Goal: Task Accomplishment & Management: Manage account settings

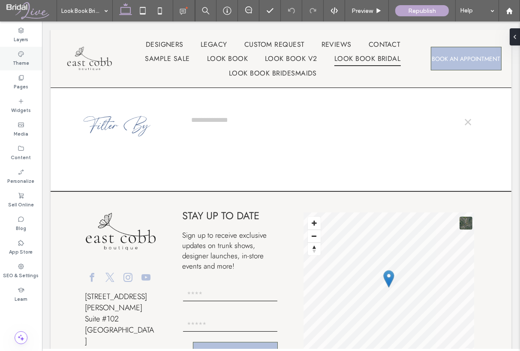
click at [27, 65] on label "Theme" at bounding box center [21, 61] width 16 height 9
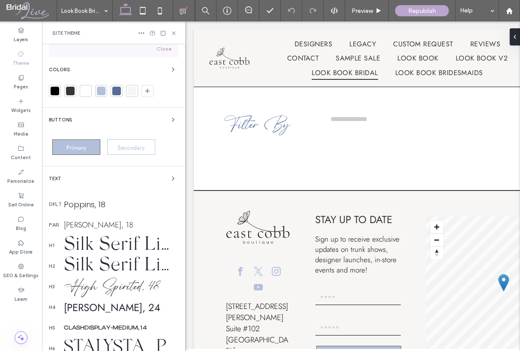
scroll to position [129, 0]
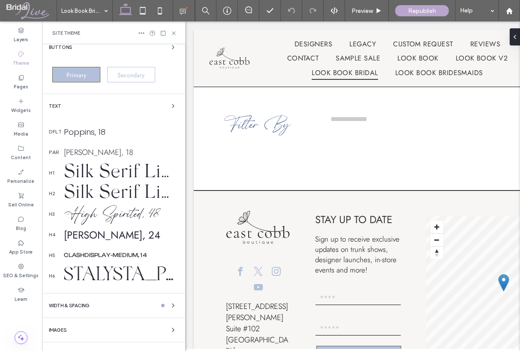
click at [175, 31] on icon at bounding box center [174, 33] width 6 height 6
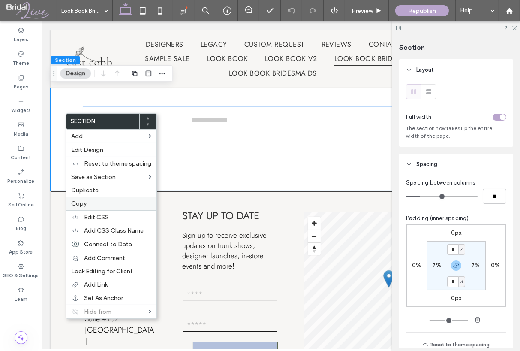
click at [118, 200] on label "Copy" at bounding box center [111, 203] width 80 height 7
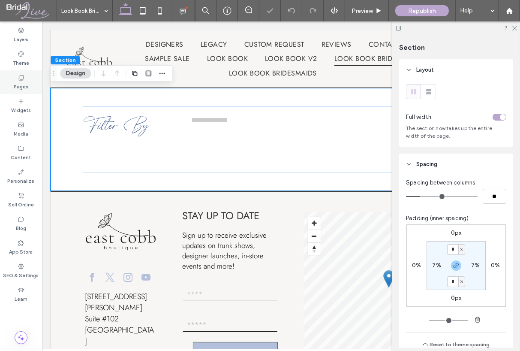
click at [21, 84] on label "Pages" at bounding box center [21, 85] width 15 height 9
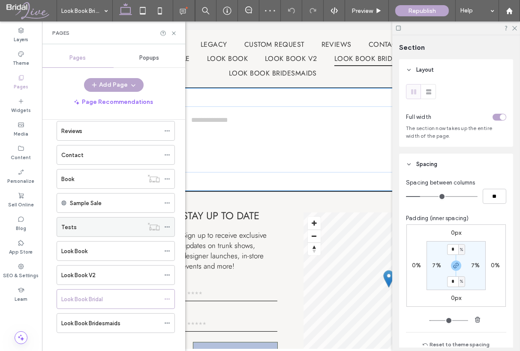
scroll to position [115, 0]
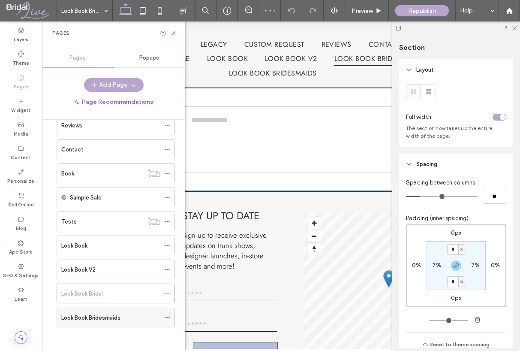
click at [129, 319] on div "Look Book Bridesmaids" at bounding box center [110, 317] width 99 height 9
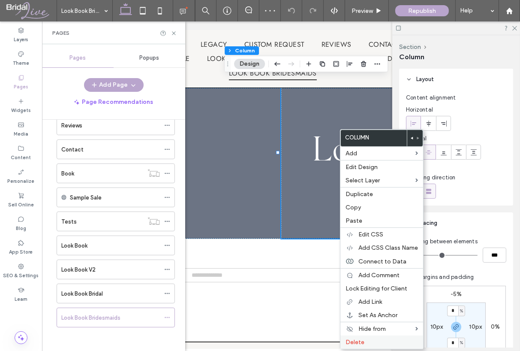
click at [362, 338] on span "Delete" at bounding box center [355, 341] width 19 height 7
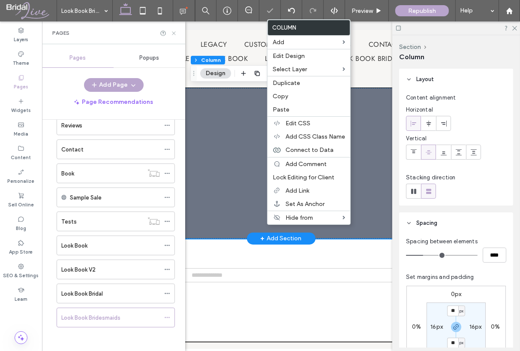
click at [173, 36] on icon at bounding box center [174, 33] width 6 height 6
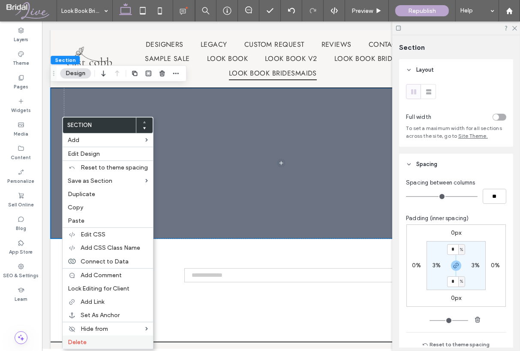
click at [121, 339] on label "Delete" at bounding box center [108, 341] width 80 height 7
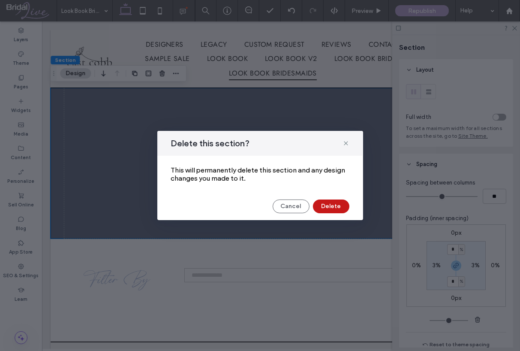
click at [329, 206] on button "Delete" at bounding box center [331, 206] width 36 height 14
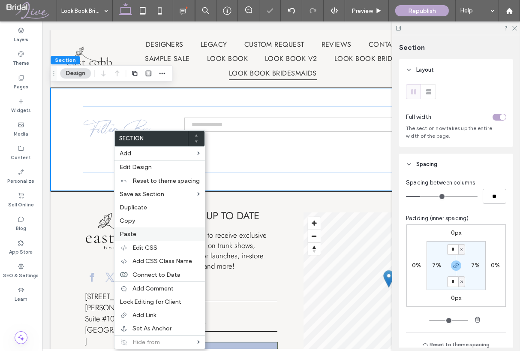
click at [157, 232] on label "Paste" at bounding box center [160, 233] width 80 height 7
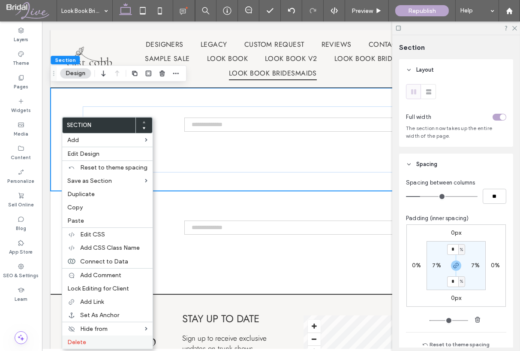
click at [120, 339] on label "Delete" at bounding box center [107, 341] width 80 height 7
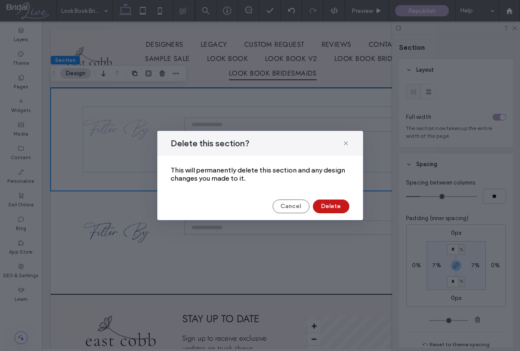
click at [322, 202] on button "Delete" at bounding box center [331, 206] width 36 height 14
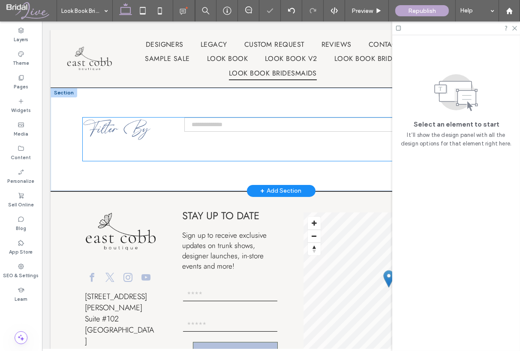
click at [161, 121] on h3 "Filter By" at bounding box center [125, 129] width 86 height 24
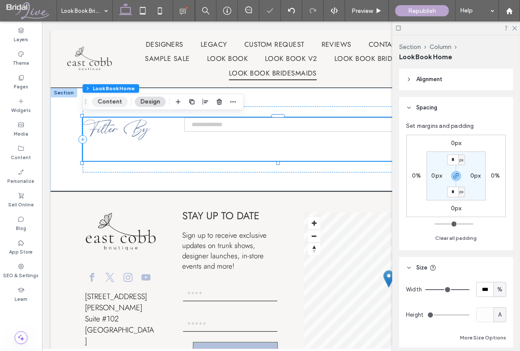
click at [117, 100] on button "Content" at bounding box center [110, 101] width 36 height 10
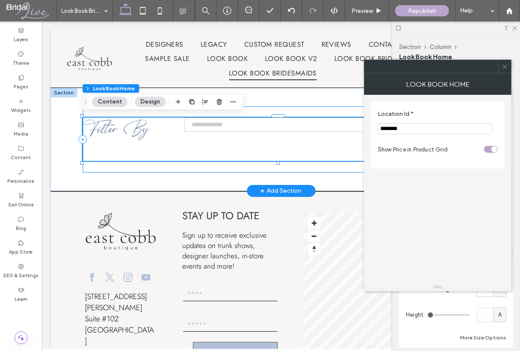
click at [162, 165] on div "Filter By ×" at bounding box center [280, 139] width 397 height 66
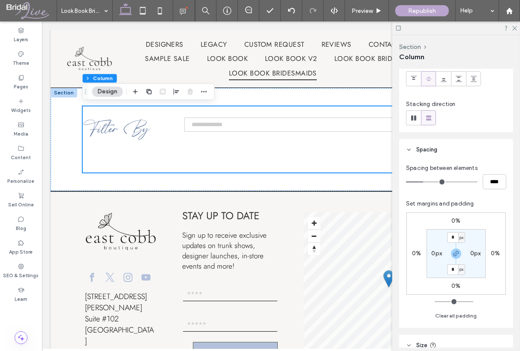
scroll to position [172, 0]
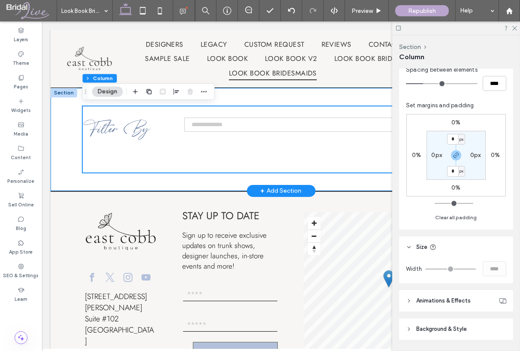
click at [367, 183] on div "Filter By ×" at bounding box center [280, 139] width 461 height 103
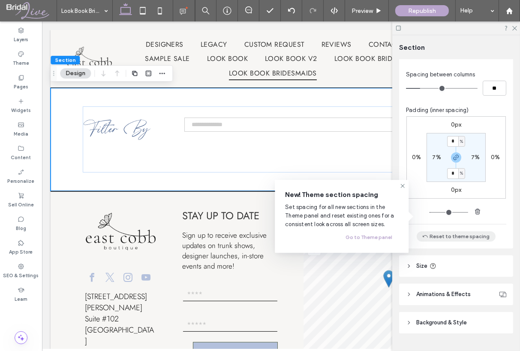
scroll to position [128, 0]
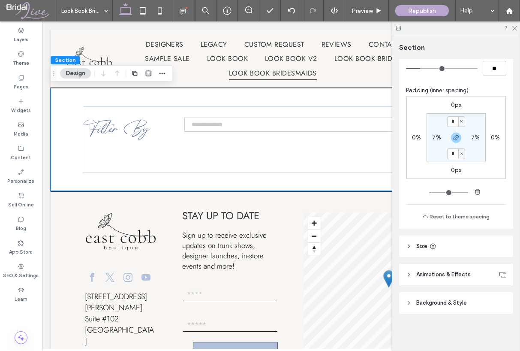
click at [475, 238] on header "Size" at bounding box center [456, 245] width 114 height 21
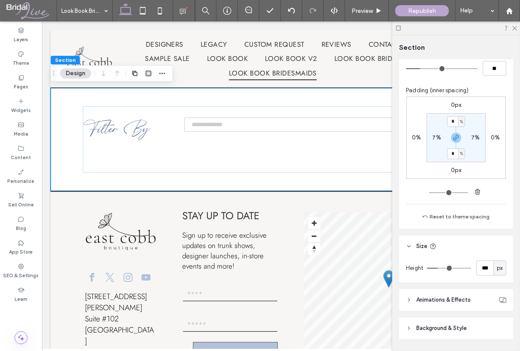
click at [498, 269] on span "px" at bounding box center [500, 268] width 6 height 9
click at [497, 342] on div "A" at bounding box center [496, 342] width 12 height 15
type input "*"
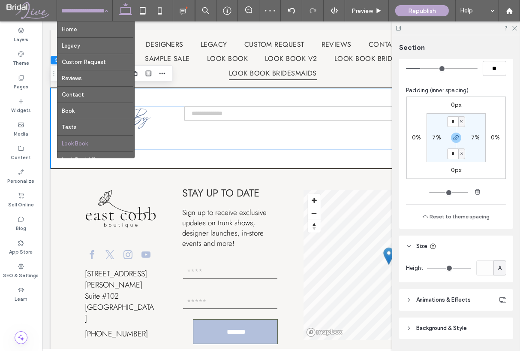
scroll to position [45, 0]
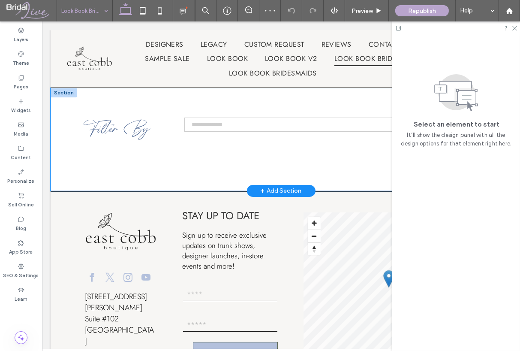
click at [153, 176] on div "Filter By ×" at bounding box center [280, 139] width 461 height 103
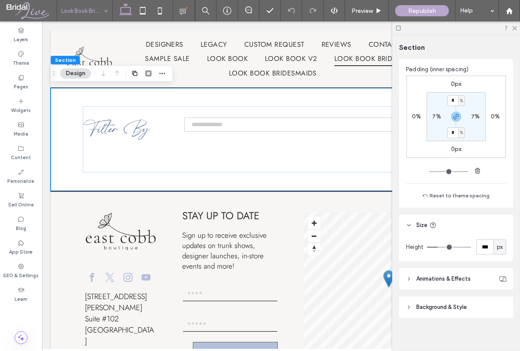
scroll to position [153, 0]
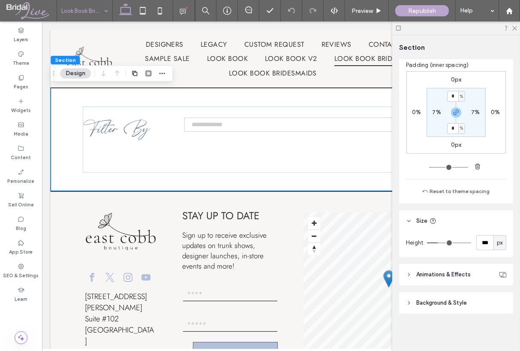
click at [495, 236] on div "px" at bounding box center [500, 242] width 13 height 15
click at [497, 314] on div "A" at bounding box center [496, 317] width 12 height 15
type input "*"
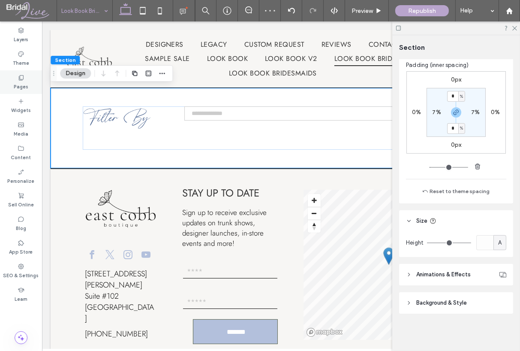
click at [31, 82] on div "Pages" at bounding box center [21, 82] width 42 height 24
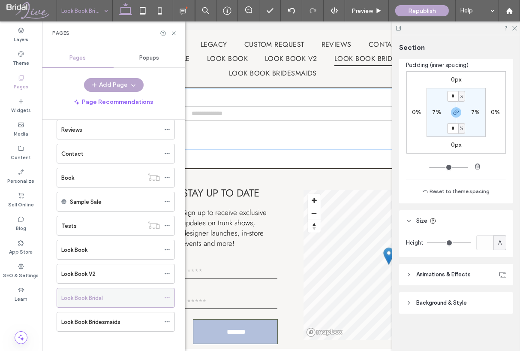
scroll to position [115, 0]
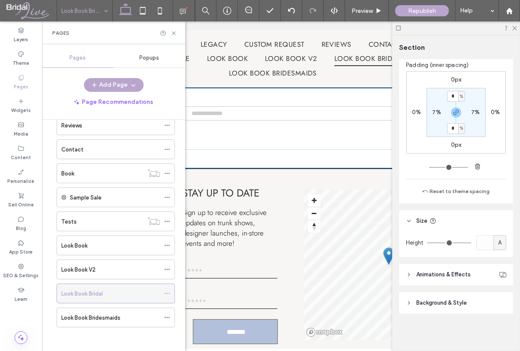
click at [167, 293] on use at bounding box center [167, 293] width 5 height 1
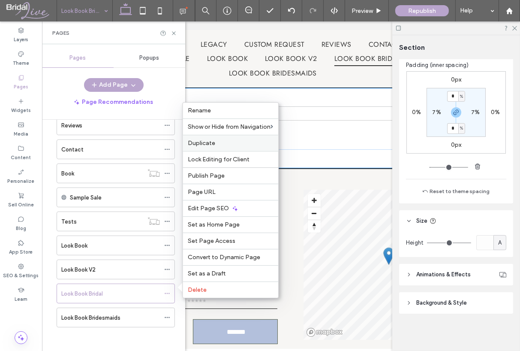
click at [215, 146] on label "Duplicate" at bounding box center [230, 142] width 85 height 7
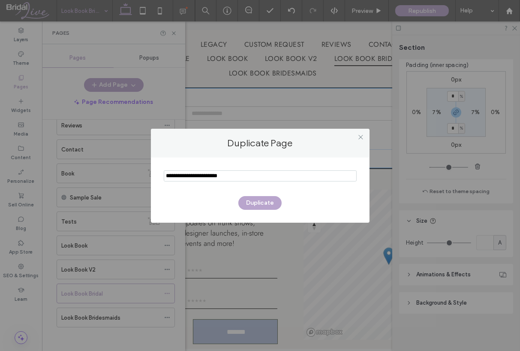
drag, startPoint x: 236, startPoint y: 175, endPoint x: 79, endPoint y: 178, distance: 156.6
click at [81, 178] on div "Duplicate Page Duplicate" at bounding box center [260, 175] width 520 height 351
type input "**********"
click at [247, 206] on button "Duplicate" at bounding box center [259, 203] width 43 height 14
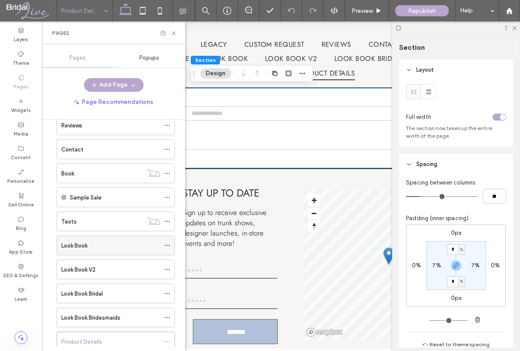
click at [93, 243] on div "Look Book" at bounding box center [110, 245] width 99 height 9
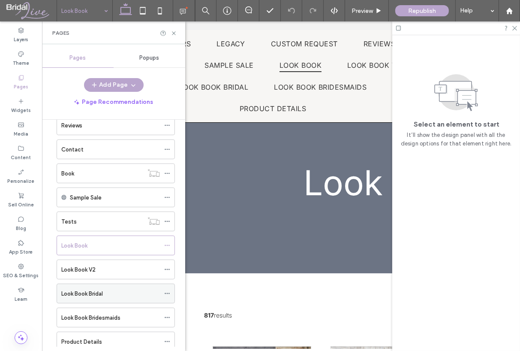
scroll to position [139, 0]
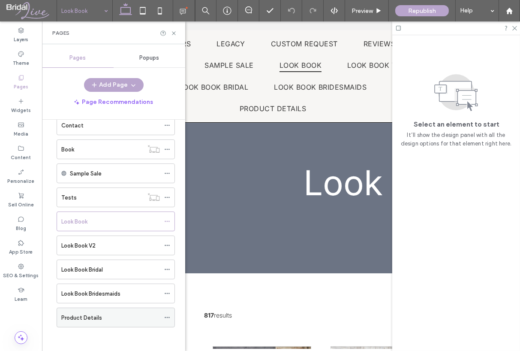
click at [119, 317] on div "Product Details" at bounding box center [110, 317] width 99 height 9
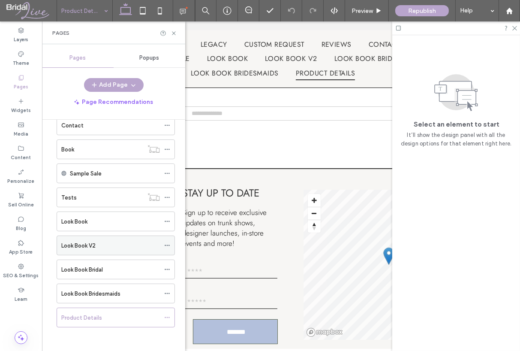
click at [123, 246] on div "Look Book V2" at bounding box center [110, 245] width 99 height 9
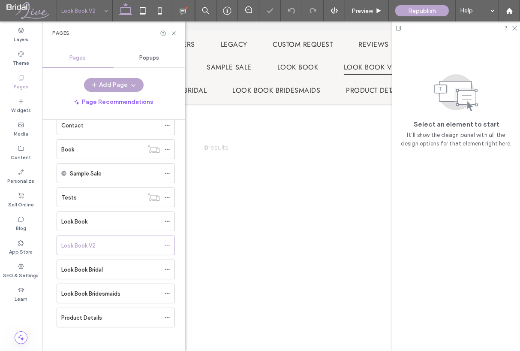
click at [253, 200] on div at bounding box center [281, 184] width 478 height 327
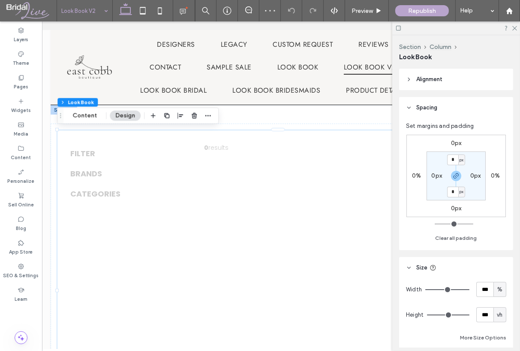
type input "*"
click at [90, 116] on button "Content" at bounding box center [85, 116] width 36 height 10
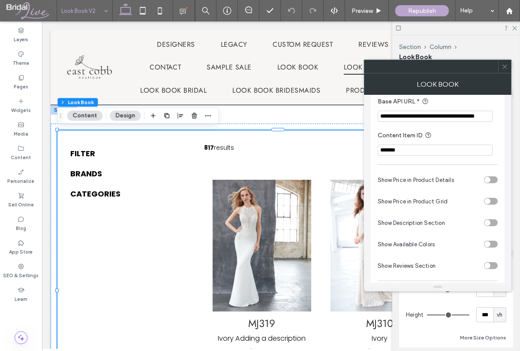
scroll to position [86, 0]
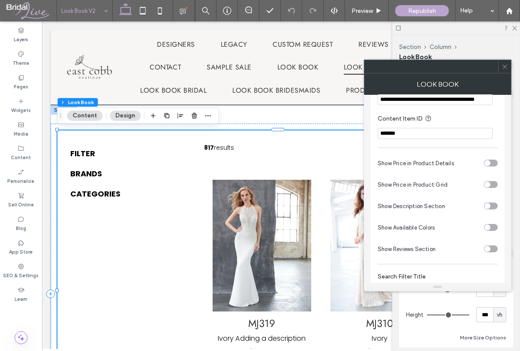
click at [505, 65] on icon at bounding box center [505, 66] width 6 height 6
